Goal: Information Seeking & Learning: Understand process/instructions

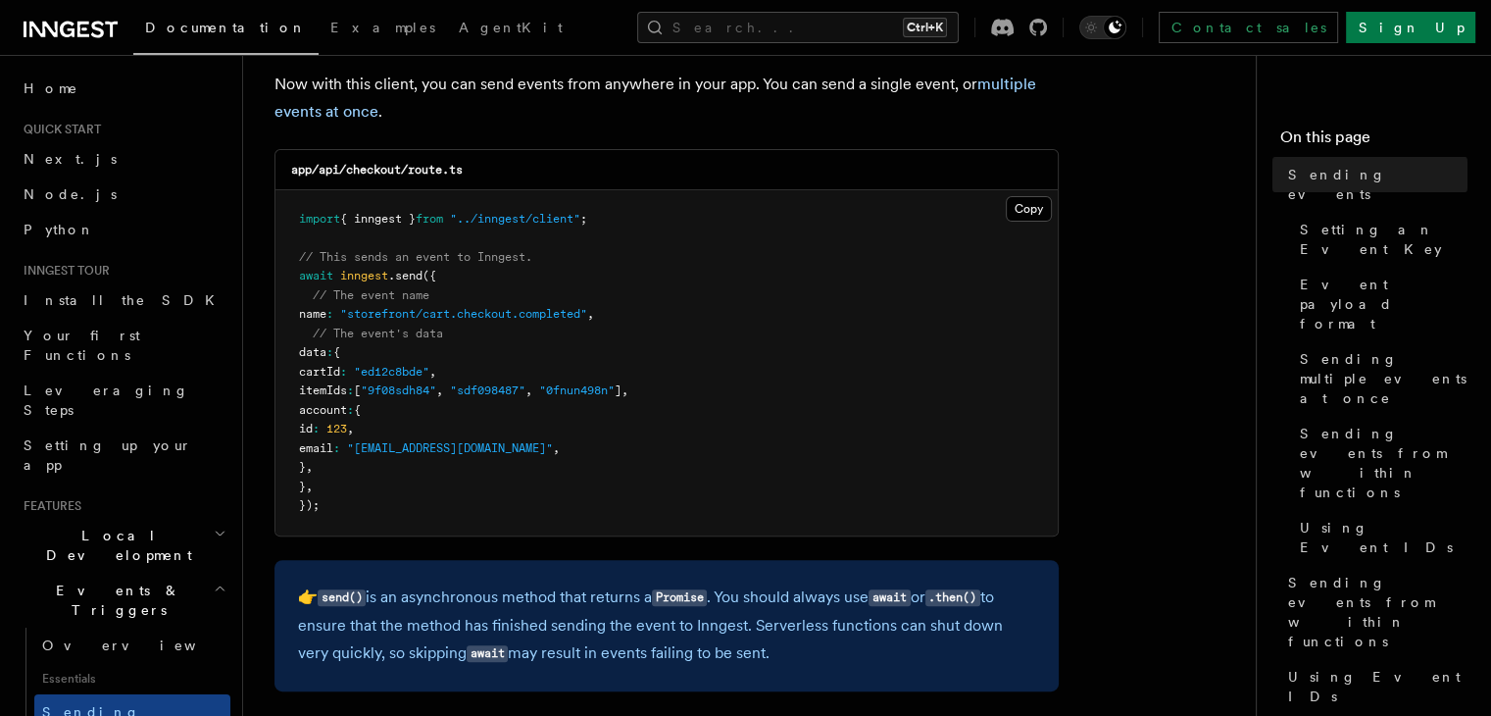
scroll to position [498, 0]
click at [1292, 212] on link "Setting an Event Key" at bounding box center [1380, 239] width 176 height 55
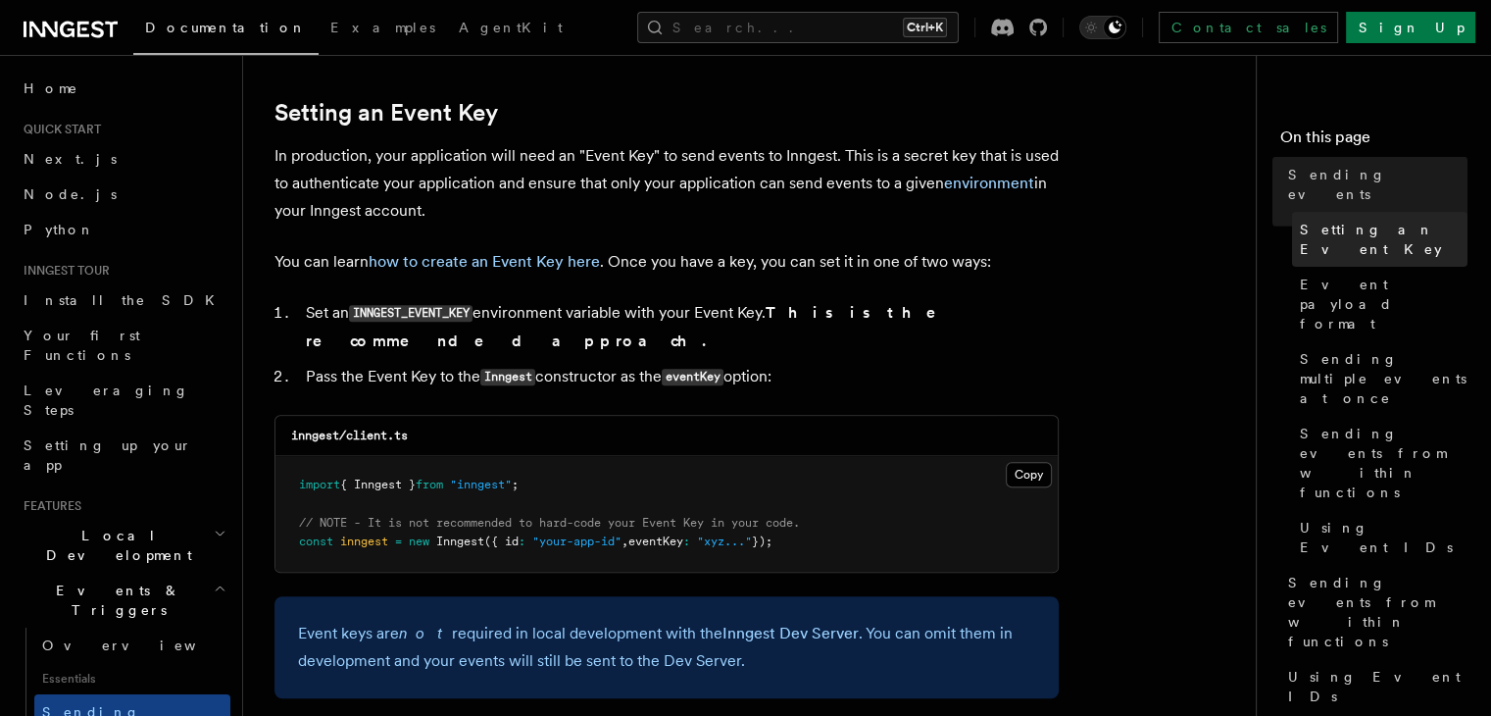
scroll to position [1476, 0]
